Goal: Task Accomplishment & Management: Manage account settings

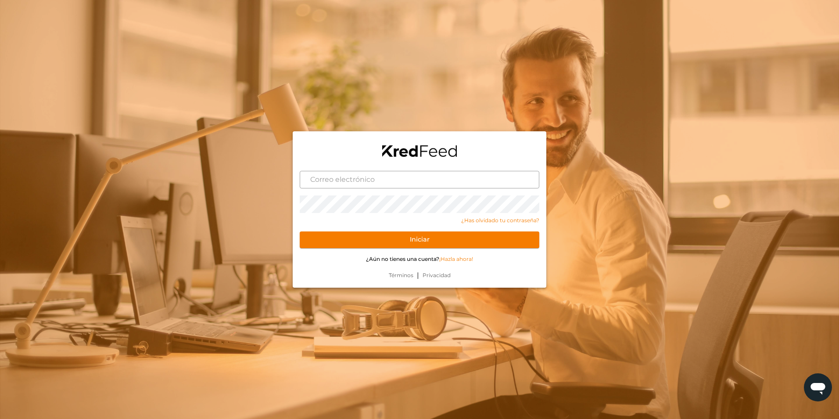
click at [423, 184] on input "text" at bounding box center [420, 180] width 240 height 18
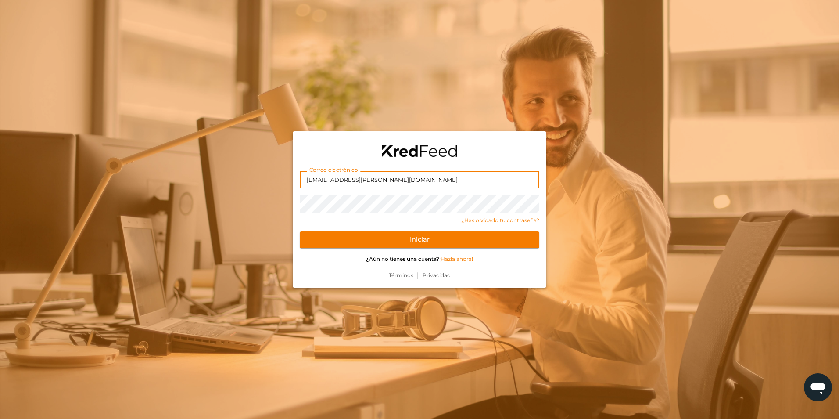
type input "[EMAIL_ADDRESS][PERSON_NAME][DOMAIN_NAME]"
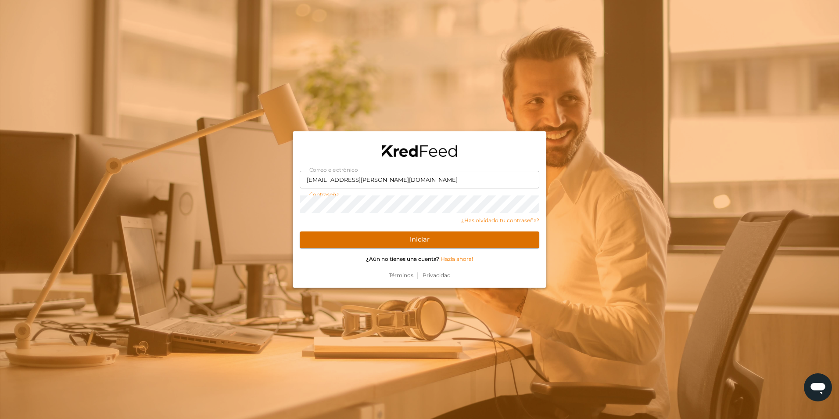
click at [514, 239] on button "Iniciar" at bounding box center [420, 239] width 240 height 17
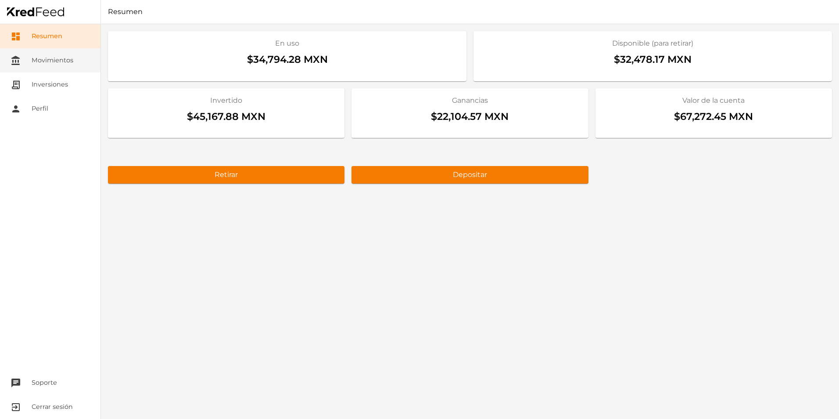
click at [62, 56] on link "account_balance Movimientos" at bounding box center [50, 60] width 101 height 24
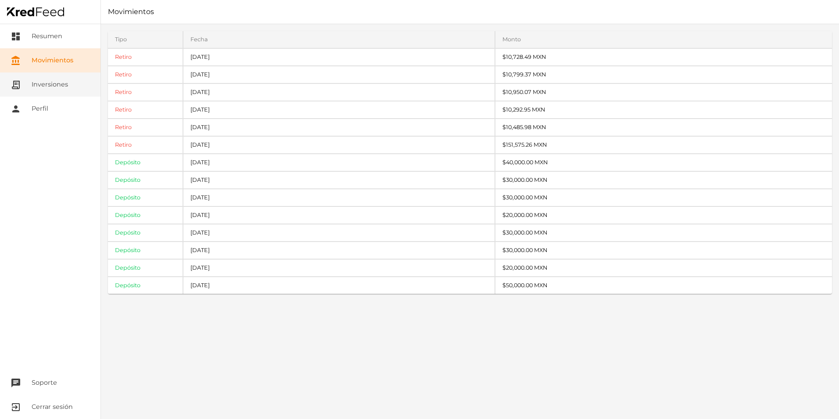
click at [61, 84] on link "receipt_long Inversiones" at bounding box center [50, 84] width 101 height 24
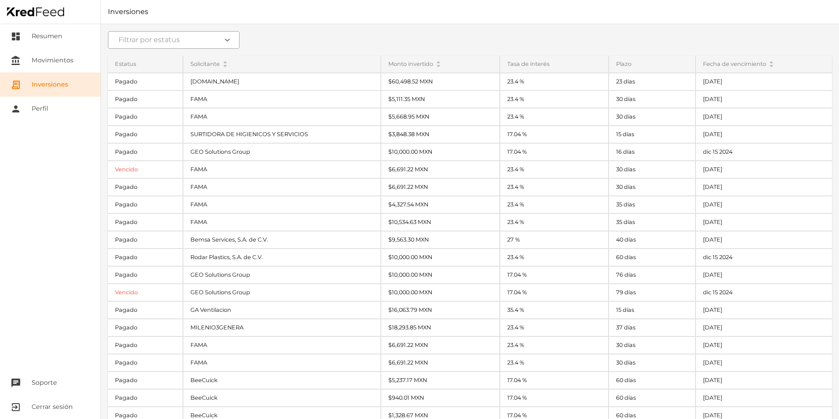
click at [227, 43] on icon "expand_more" at bounding box center [227, 40] width 11 height 11
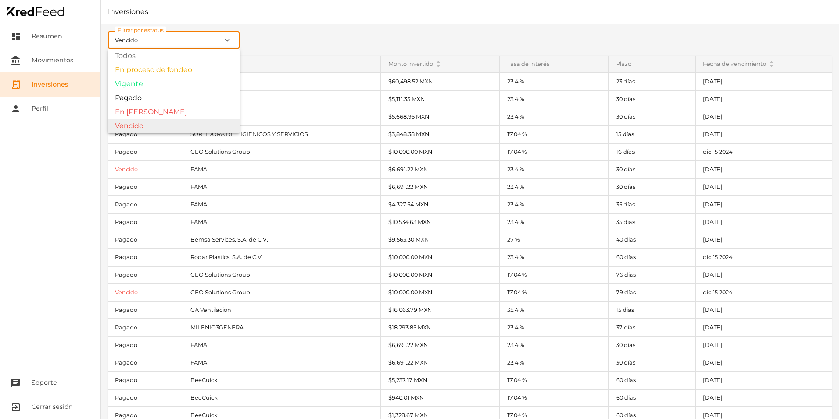
click at [158, 124] on div "Filtrar por estatus Vencido expand_more Todos En proceso de fondeo Vigente Paga…" at bounding box center [470, 221] width 738 height 395
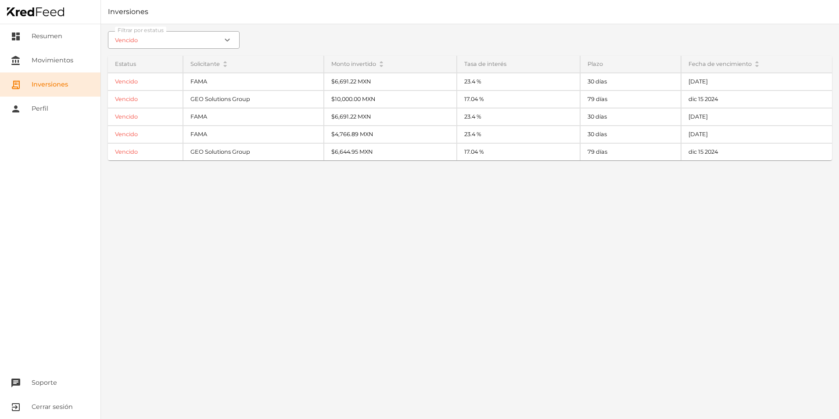
click at [196, 43] on input "Vencido" at bounding box center [174, 40] width 132 height 18
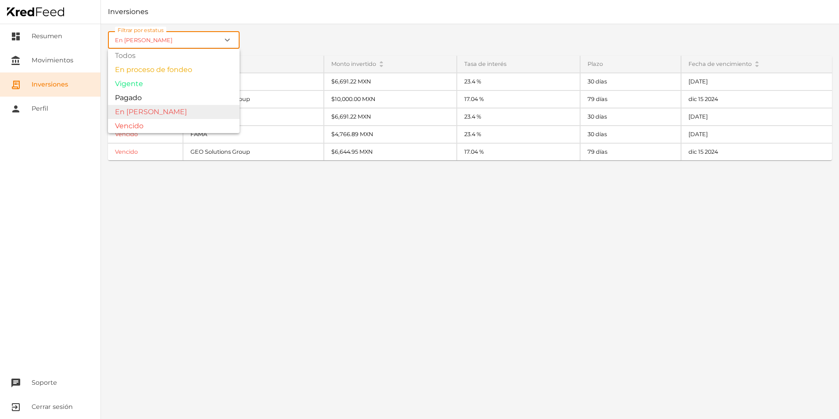
click at [154, 109] on div "Filtrar por estatus En mora expand_more Todos En proceso de fondeo Vigente Paga…" at bounding box center [470, 221] width 738 height 395
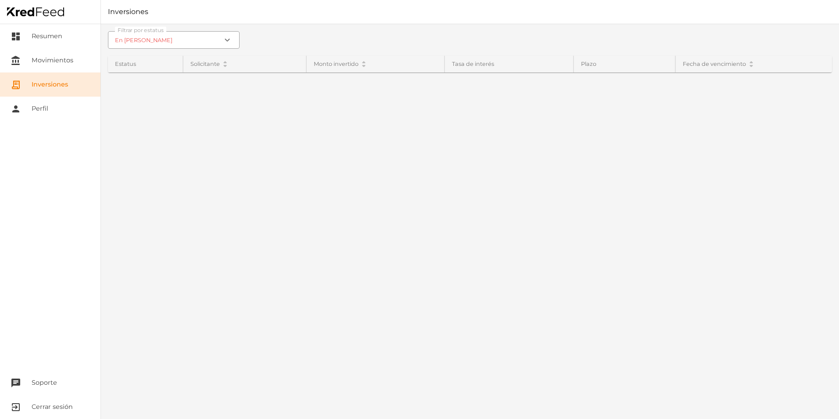
click at [169, 39] on input "En mora" at bounding box center [174, 40] width 132 height 18
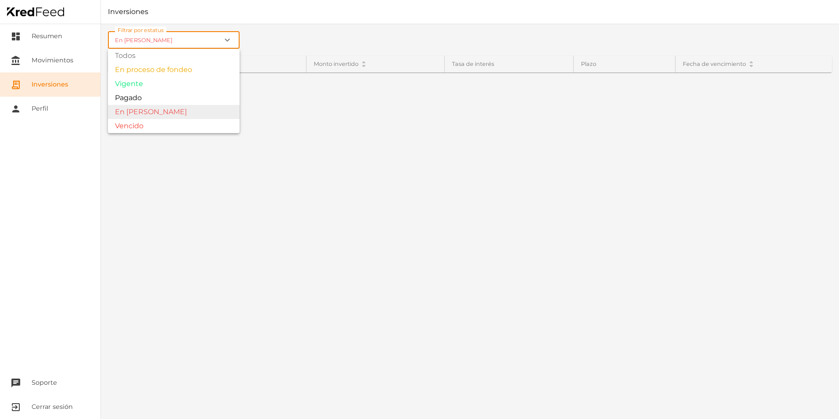
type input "Vencido"
click at [156, 120] on div "Filtrar por estatus Vencido expand_more Todos En proceso de fondeo Vigente Paga…" at bounding box center [470, 221] width 738 height 395
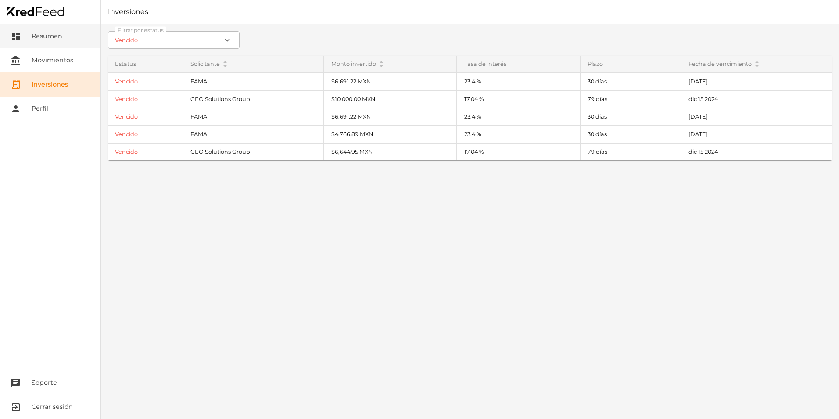
click at [50, 40] on link "dashboard Resumen" at bounding box center [50, 36] width 101 height 24
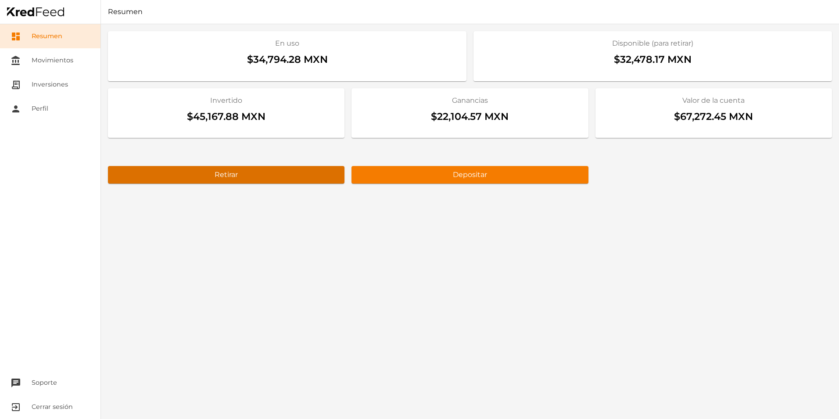
click at [326, 171] on button "Retirar" at bounding box center [226, 175] width 237 height 18
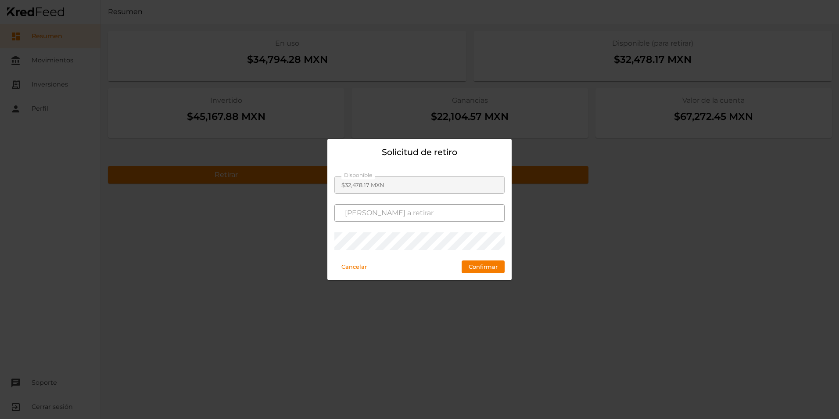
click at [385, 214] on input at bounding box center [420, 213] width 170 height 18
type input "$32,478.17"
click at [481, 267] on button "Confirmar" at bounding box center [483, 266] width 43 height 13
type input "$0.00 MXN"
